Goal: Communication & Community: Answer question/provide support

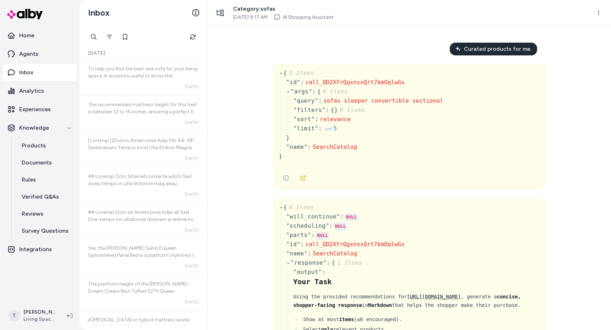
scroll to position [16823, 0]
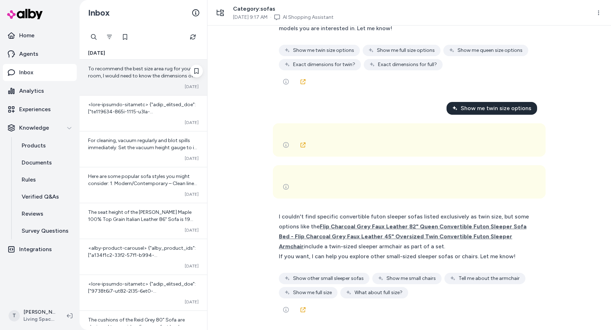
click at [118, 74] on span "To recommend the best size area rug for your room, I would need to know the dim…" at bounding box center [142, 87] width 108 height 42
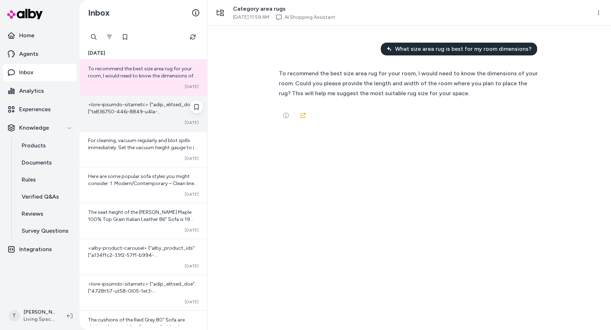
click at [119, 109] on span at bounding box center [143, 282] width 110 height 361
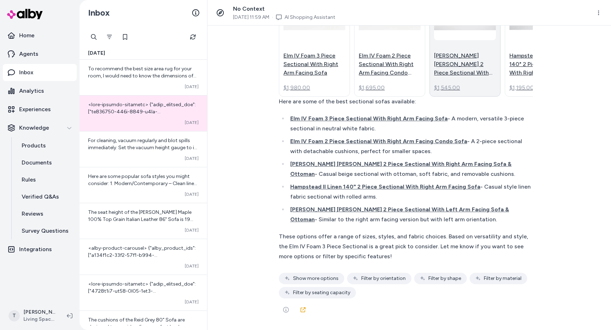
scroll to position [2154, 0]
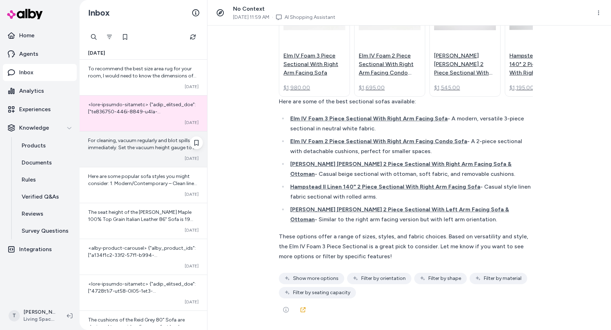
click at [141, 164] on div "For cleaning, vacuum regularly and blot spills immediately. Set the vacuum heig…" at bounding box center [144, 149] width 128 height 36
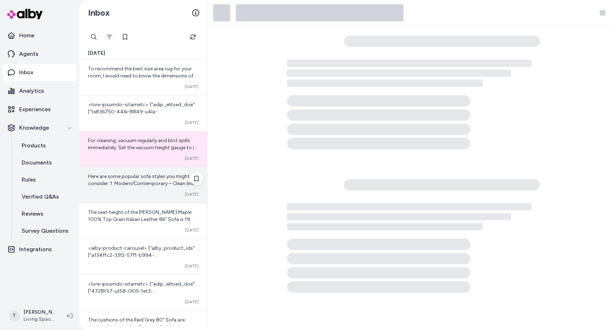
click at [131, 191] on div "Converted Oct 09" at bounding box center [143, 194] width 110 height 6
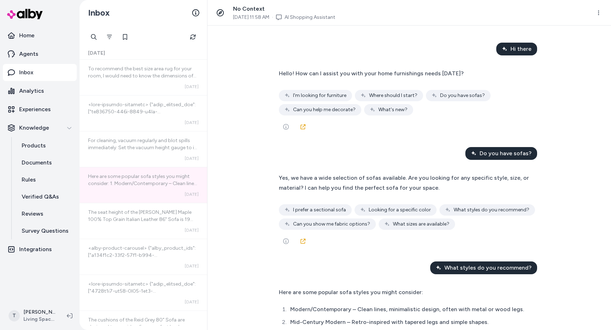
click at [249, 134] on div "Hi there Hello! How can I assist you with your home furnishings needs today? Co…" at bounding box center [409, 178] width 404 height 304
